Goal: Find specific page/section: Find specific page/section

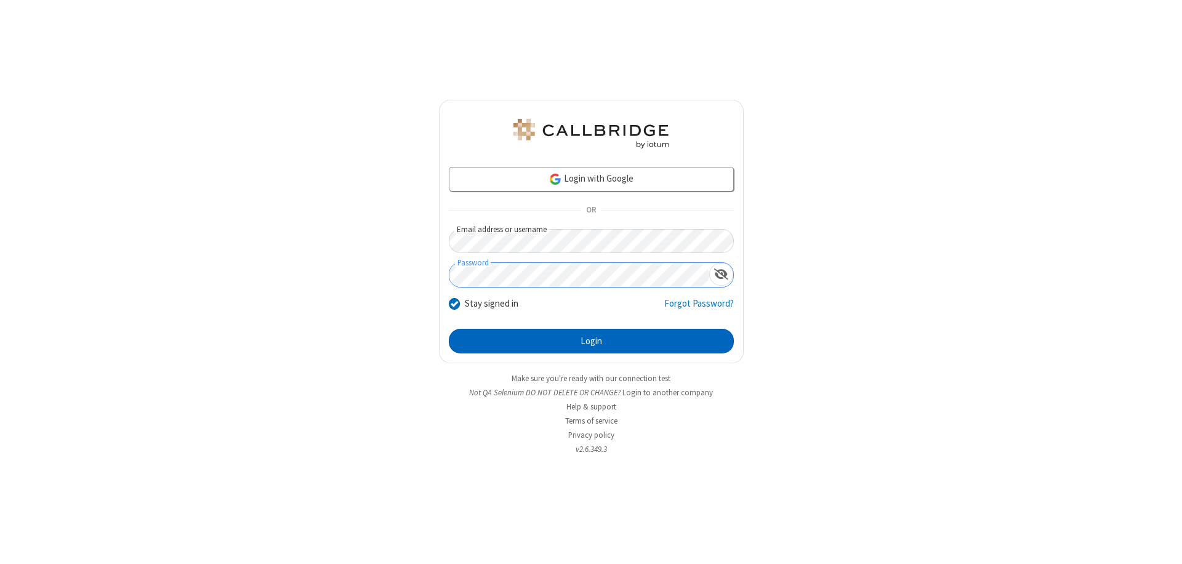
click at [591, 341] on button "Login" at bounding box center [591, 341] width 285 height 25
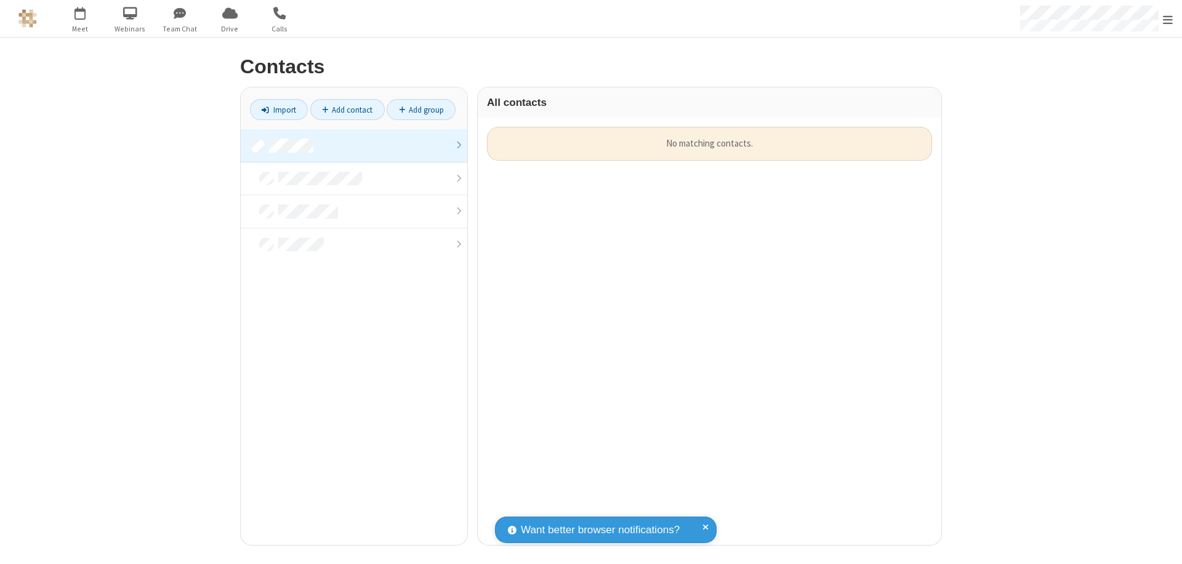
click at [354, 145] on link at bounding box center [354, 145] width 226 height 33
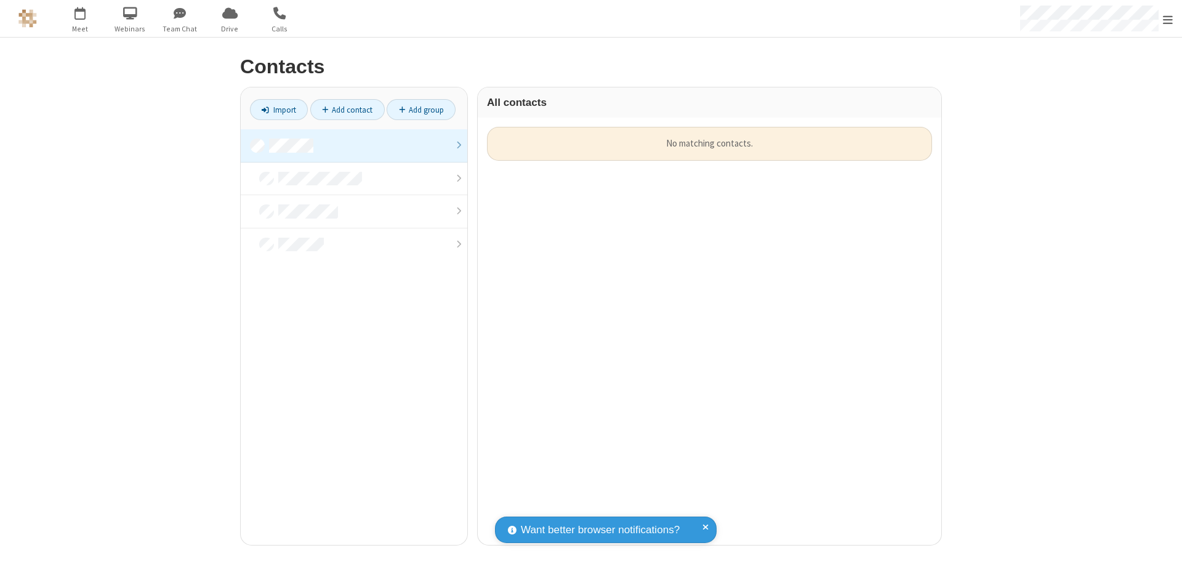
click at [354, 145] on link at bounding box center [354, 145] width 226 height 33
